Goal: Task Accomplishment & Management: Manage account settings

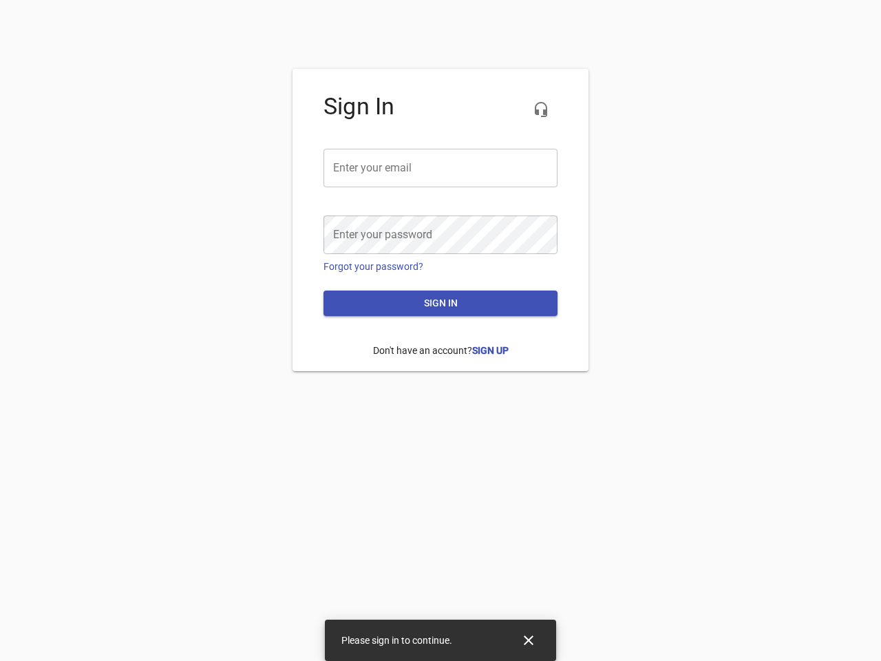
click at [541, 109] on icon "button" at bounding box center [541, 109] width 17 height 17
click at [441, 168] on input "email" at bounding box center [441, 168] width 234 height 39
click at [529, 640] on icon "Close" at bounding box center [529, 640] width 10 height 10
